Goal: Information Seeking & Learning: Check status

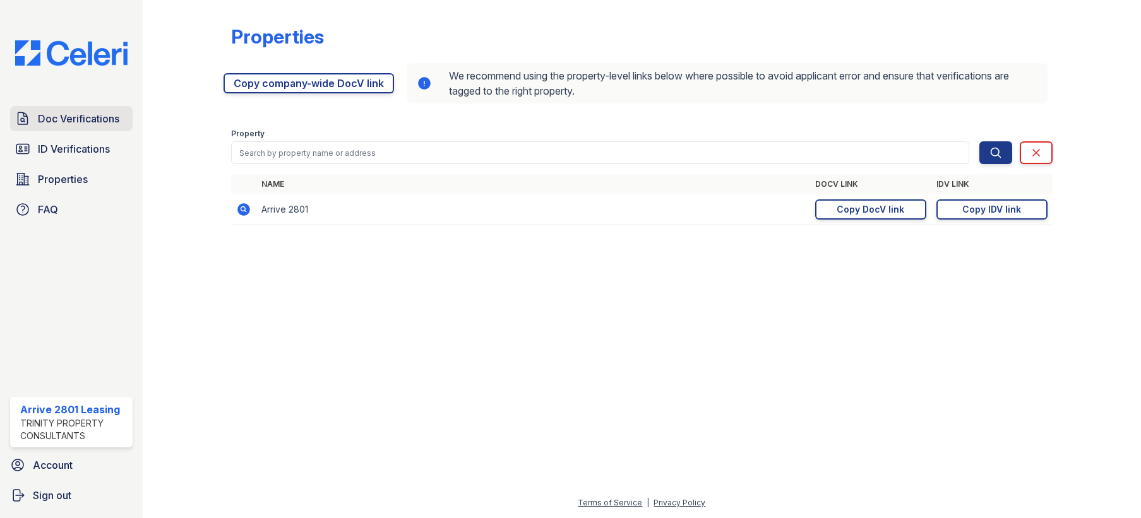
click at [88, 109] on link "Doc Verifications" at bounding box center [71, 118] width 122 height 25
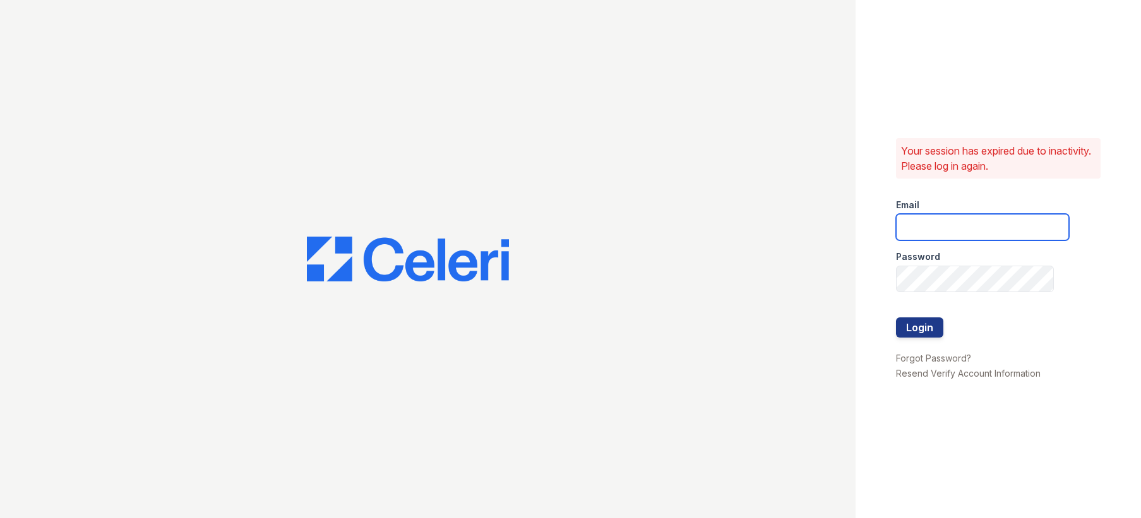
type input "[EMAIL_ADDRESS][DOMAIN_NAME]"
click at [918, 329] on button "Login" at bounding box center [919, 328] width 47 height 20
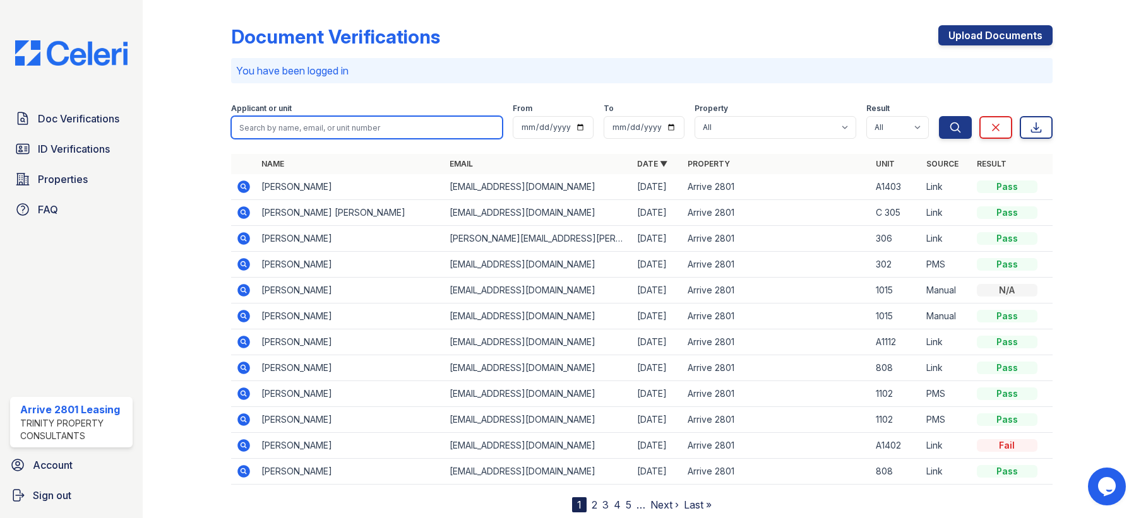
click at [303, 128] on input "search" at bounding box center [366, 127] width 271 height 23
type input "lepreon"
click at [939, 116] on button "Search" at bounding box center [955, 127] width 33 height 23
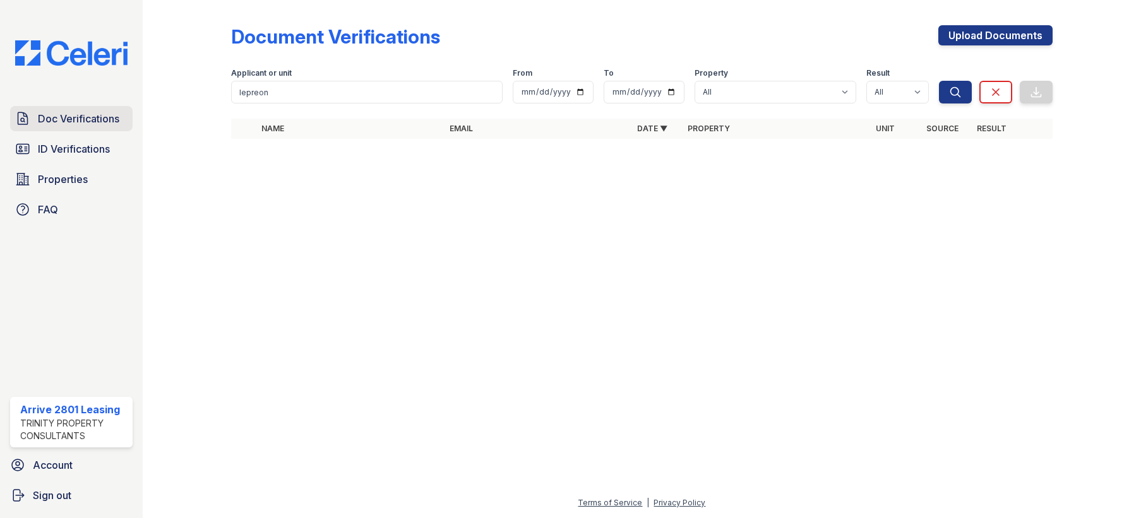
click at [98, 126] on span "Doc Verifications" at bounding box center [78, 118] width 81 height 15
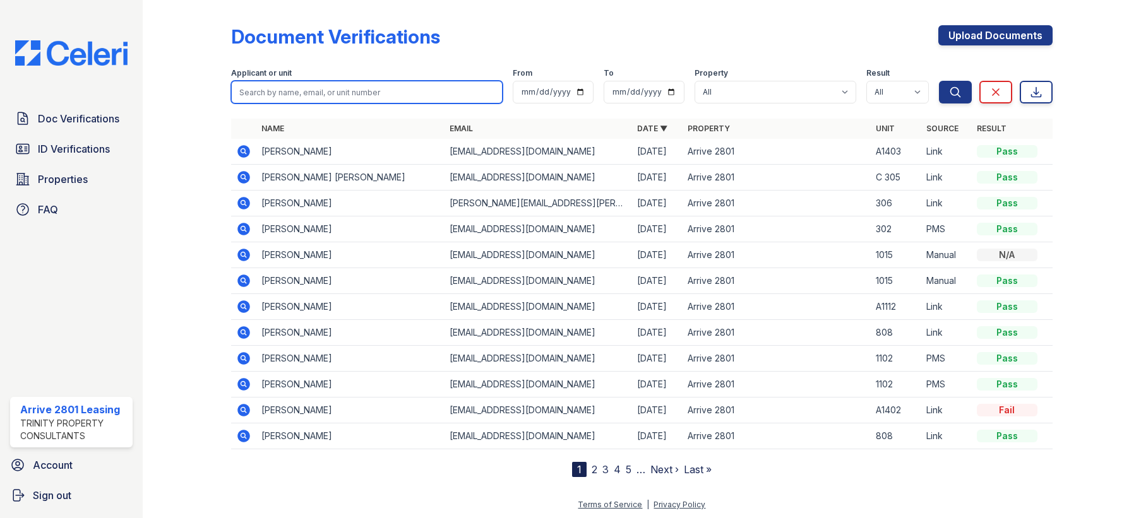
click at [280, 92] on input "search" at bounding box center [366, 92] width 271 height 23
type input "lepreom"
click at [939, 81] on button "Search" at bounding box center [955, 92] width 33 height 23
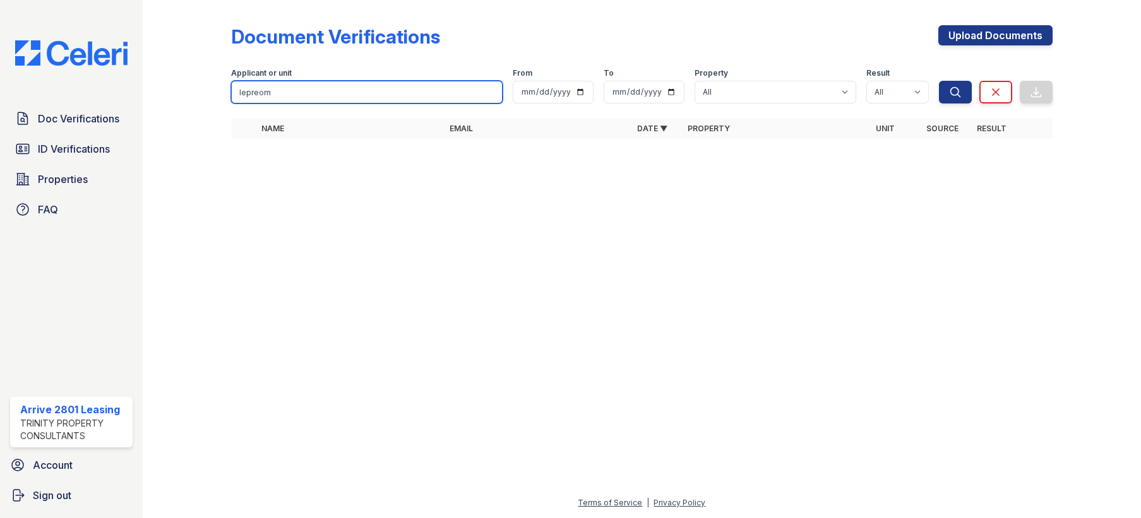
drag, startPoint x: 284, startPoint y: 98, endPoint x: 277, endPoint y: 86, distance: 13.3
click at [278, 88] on input "lepreom" at bounding box center [366, 92] width 271 height 23
type input "lepreon"
click at [939, 81] on button "Search" at bounding box center [955, 92] width 33 height 23
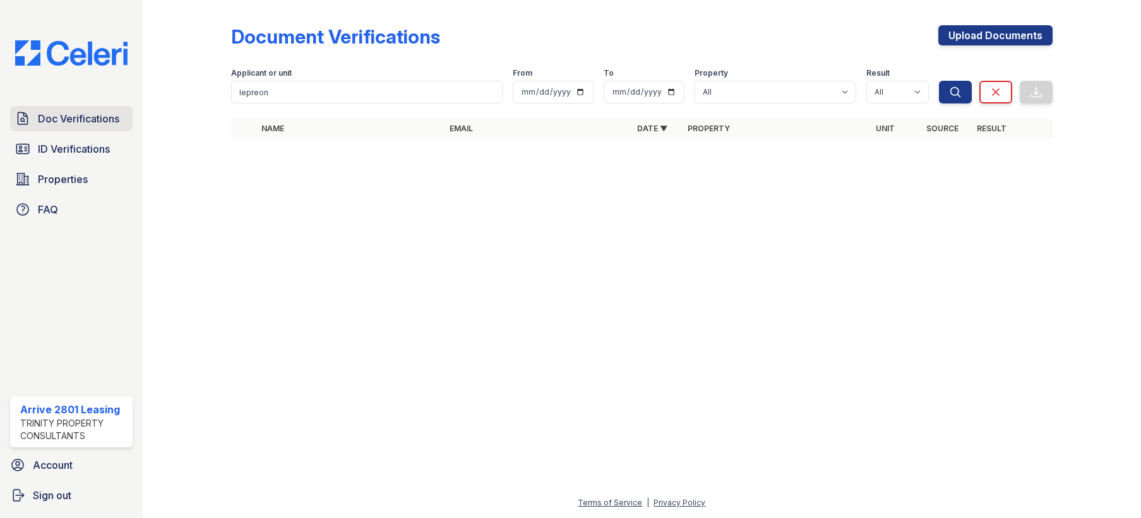
click at [100, 119] on span "Doc Verifications" at bounding box center [78, 118] width 81 height 15
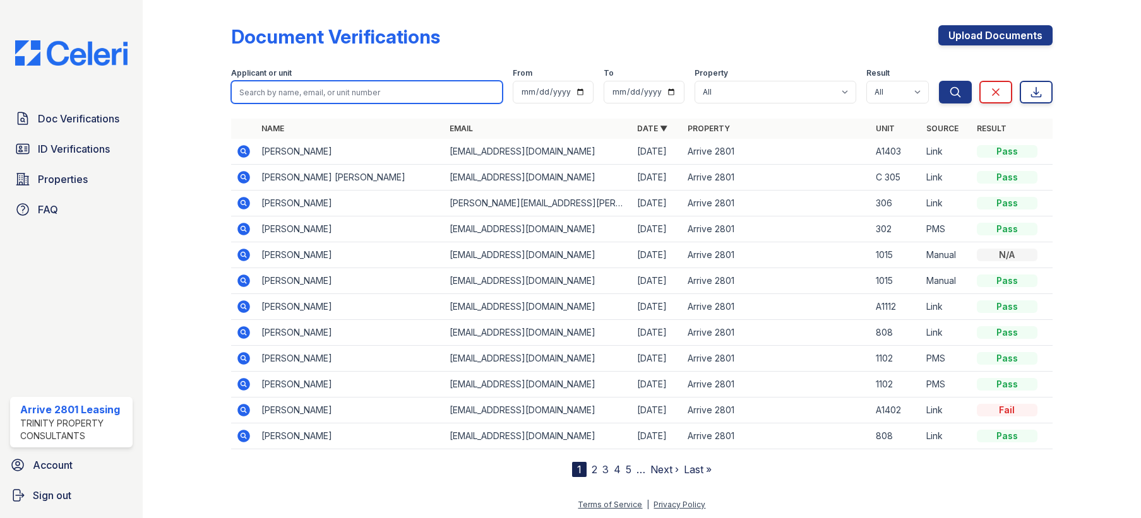
drag, startPoint x: 288, startPoint y: 93, endPoint x: 312, endPoint y: 98, distance: 24.0
click at [288, 93] on input "search" at bounding box center [366, 92] width 271 height 23
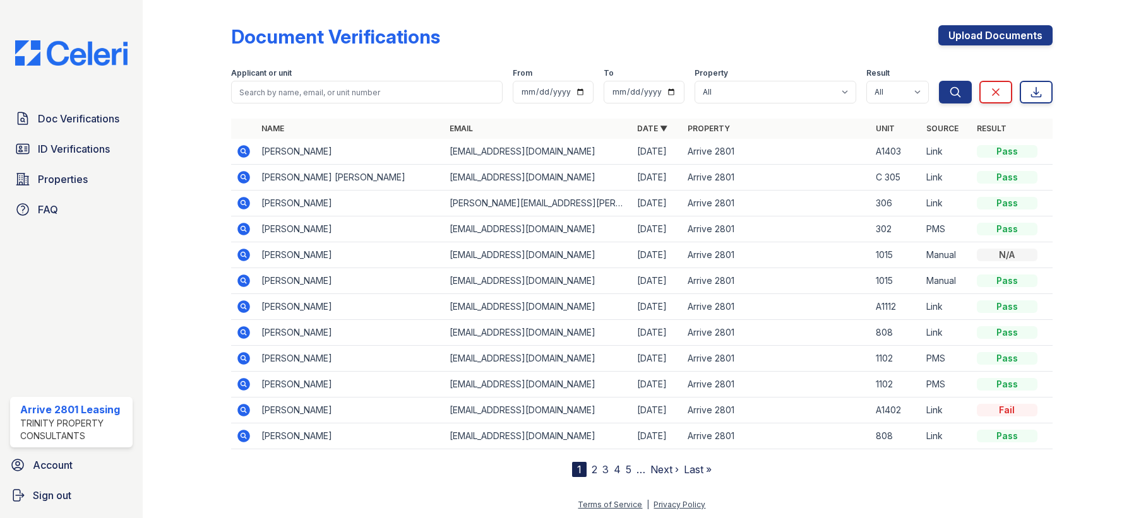
click at [78, 420] on div "Trinity Property Consultants" at bounding box center [73, 429] width 107 height 25
click at [591, 470] on link "2" at bounding box center [594, 469] width 6 height 13
click at [629, 469] on link "3" at bounding box center [632, 469] width 6 height 13
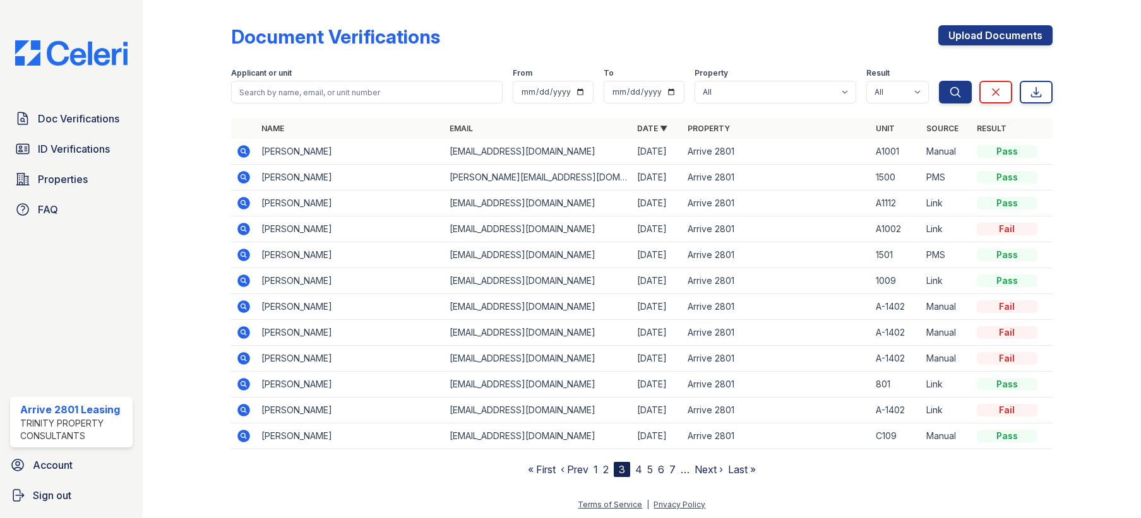
click at [629, 470] on nav "« First ‹ Prev 1 2 3 4 5 6 7 … Next › Last »" at bounding box center [642, 469] width 228 height 15
click at [635, 472] on link "4" at bounding box center [638, 469] width 7 height 13
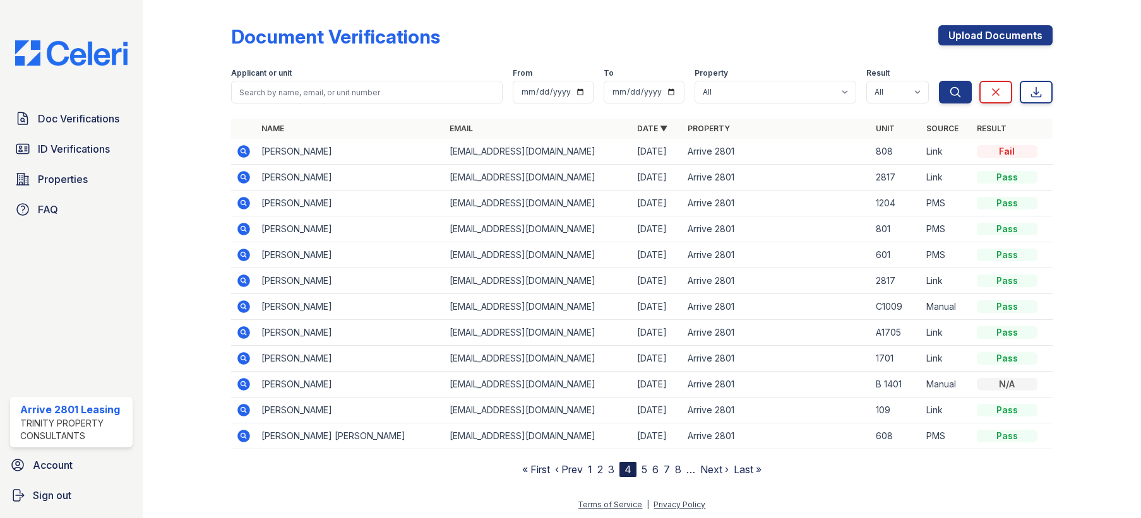
click at [636, 472] on nav "« First ‹ Prev 1 2 3 4 5 6 7 8 … Next › Last »" at bounding box center [641, 469] width 239 height 15
click at [641, 470] on link "5" at bounding box center [644, 469] width 6 height 13
